Goal: Transaction & Acquisition: Purchase product/service

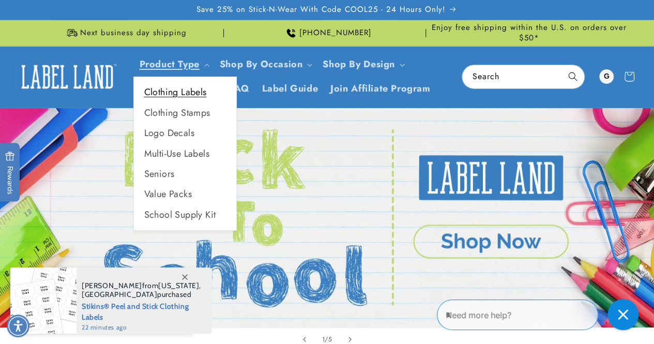
click at [186, 91] on link "Clothing Labels" at bounding box center [185, 92] width 102 height 20
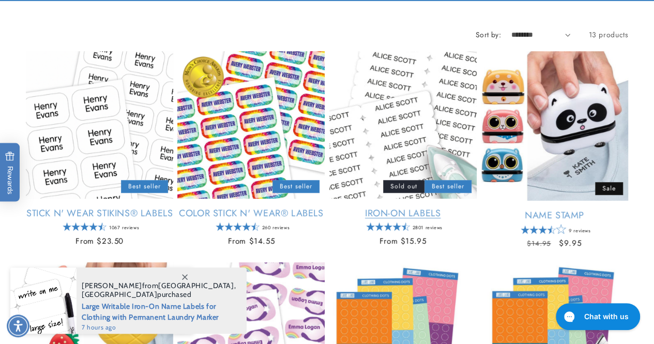
click at [434, 207] on link "Iron-On Labels" at bounding box center [402, 213] width 147 height 12
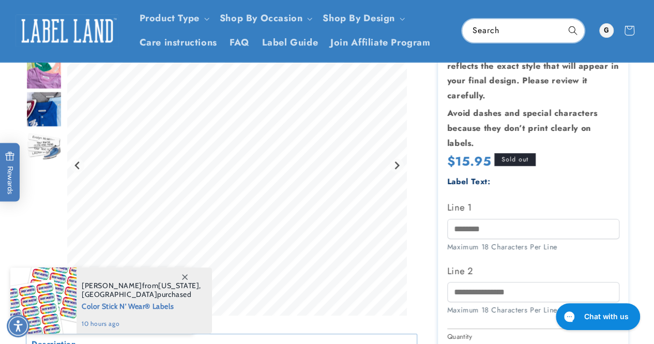
scroll to position [155, 0]
